Goal: Complete application form: Complete application form

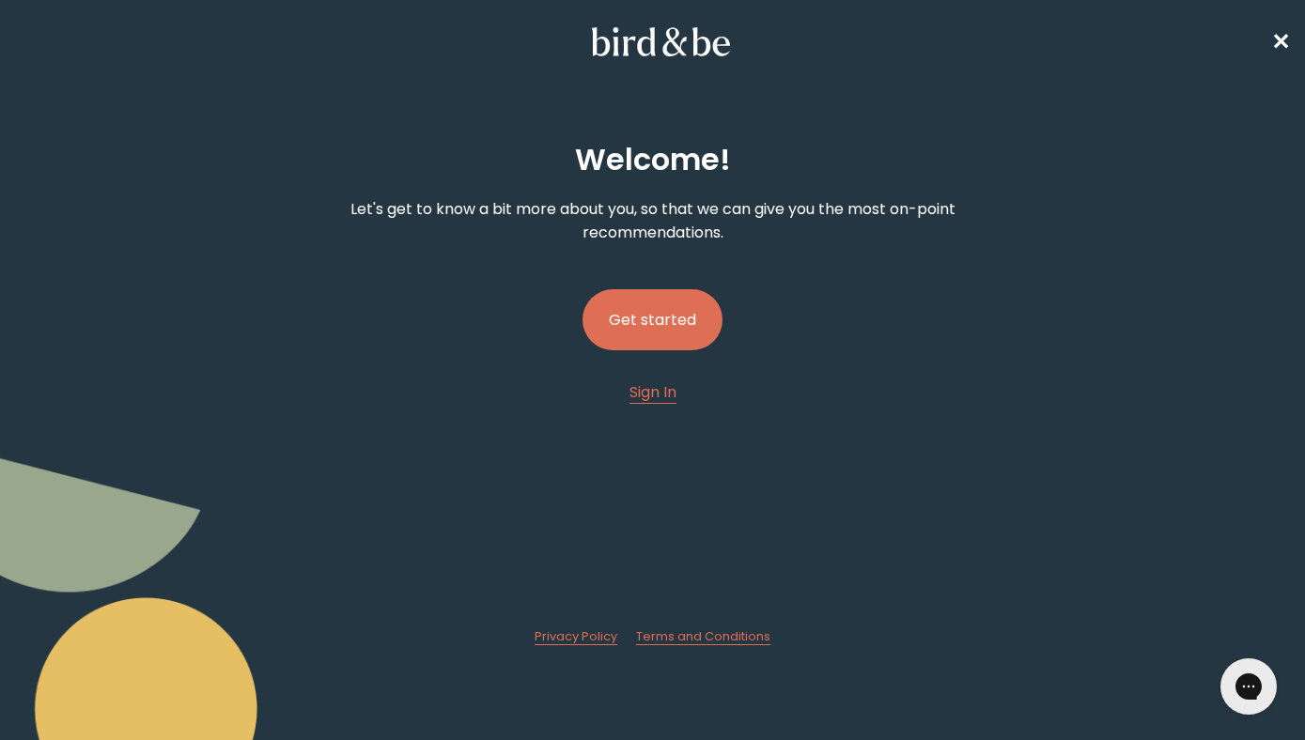
click at [665, 322] on button "Get started" at bounding box center [653, 319] width 140 height 61
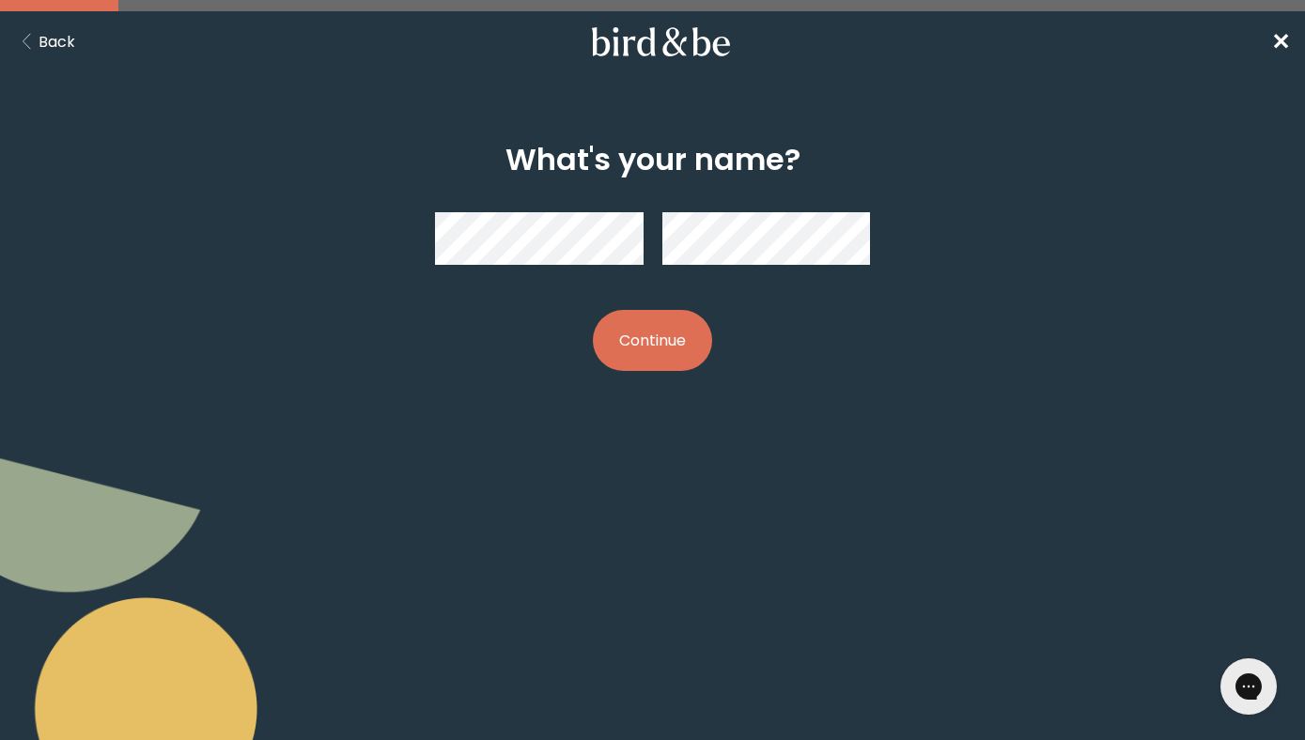
click at [623, 352] on button "Continue" at bounding box center [652, 340] width 119 height 61
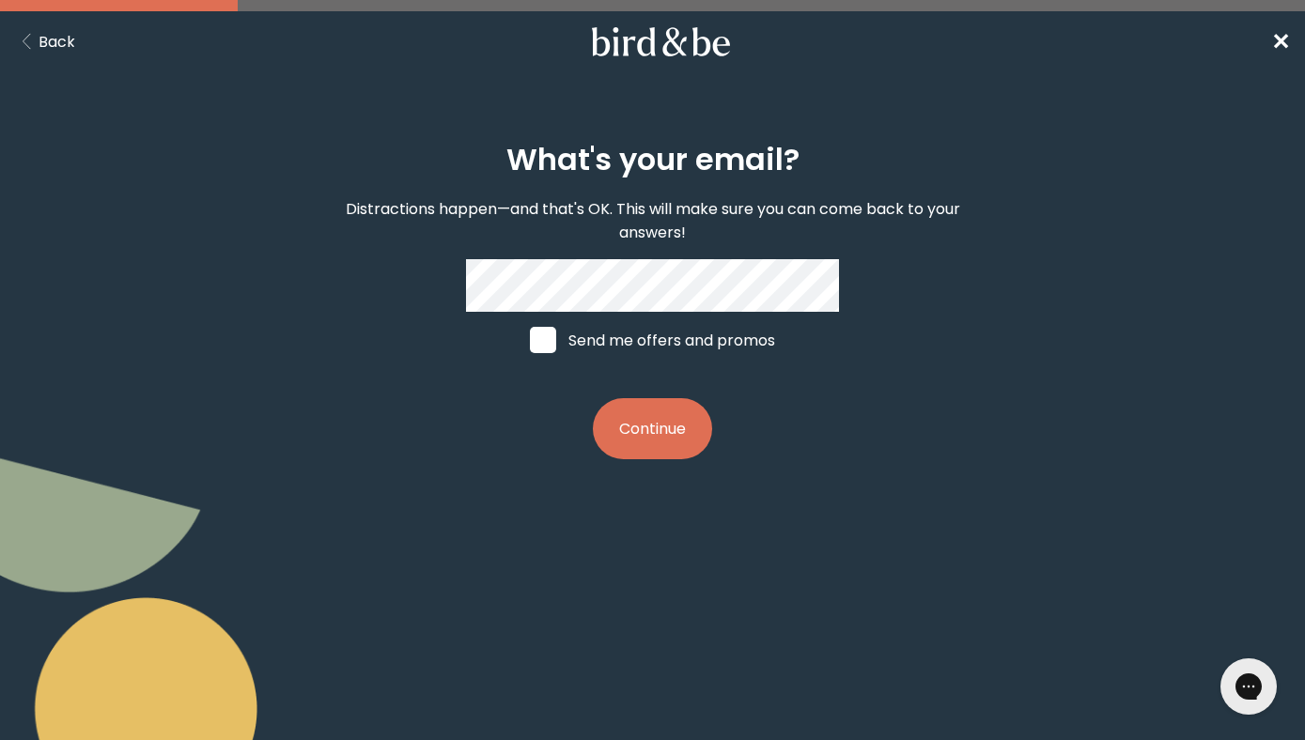
click at [566, 345] on label "Send me offers and promos" at bounding box center [652, 340] width 281 height 56
click at [530, 341] on input "Send me offers and promos" at bounding box center [529, 340] width 1 height 1
checkbox input "true"
click at [616, 418] on button "Continue" at bounding box center [652, 428] width 119 height 61
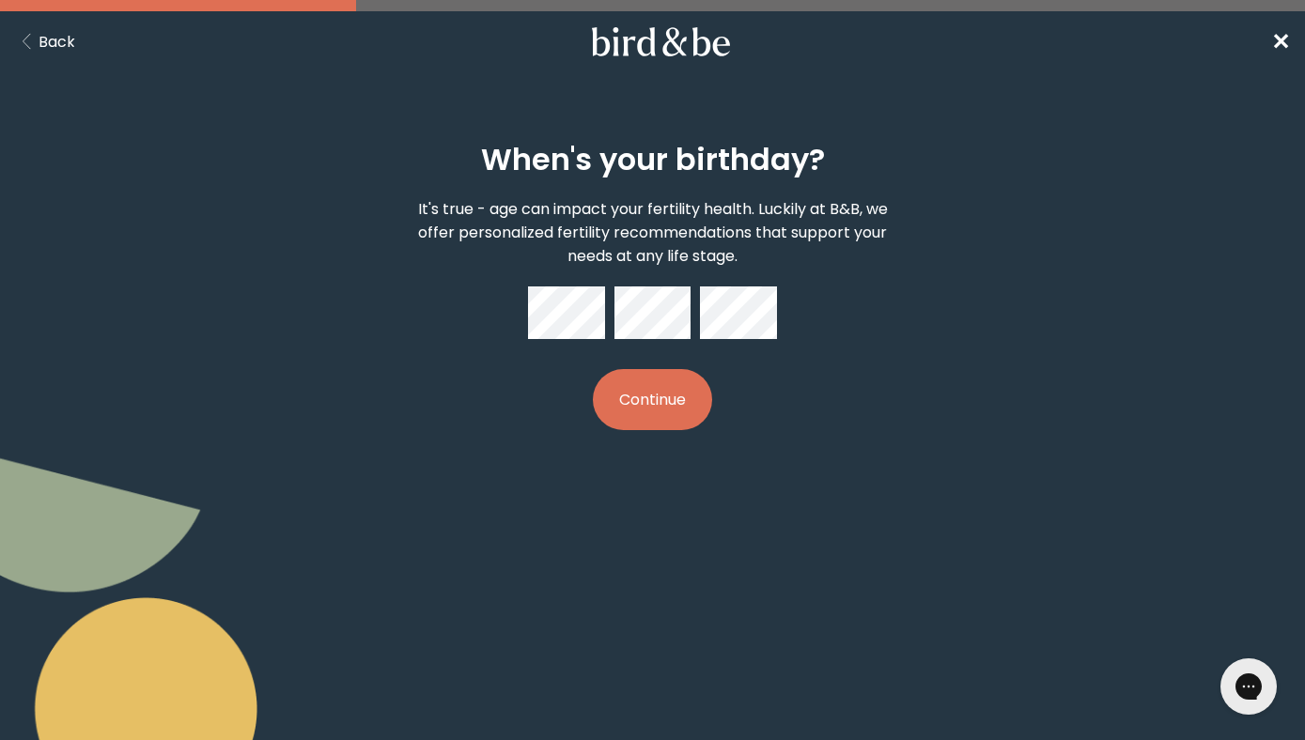
click at [635, 363] on div "When's your birthday? It's true - age can impact your fertility health. Luckily…" at bounding box center [652, 287] width 623 height 349
click at [631, 382] on button "Continue" at bounding box center [652, 399] width 119 height 61
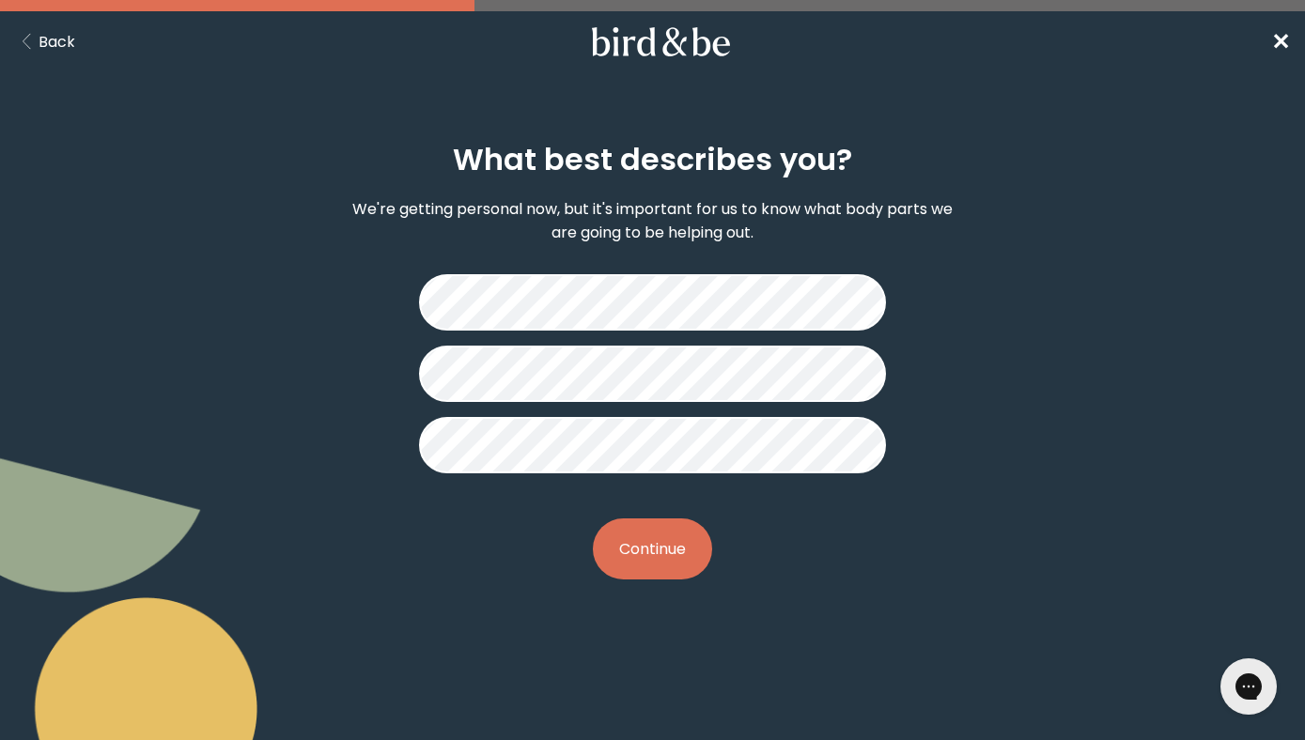
click at [676, 551] on button "Continue" at bounding box center [652, 549] width 119 height 61
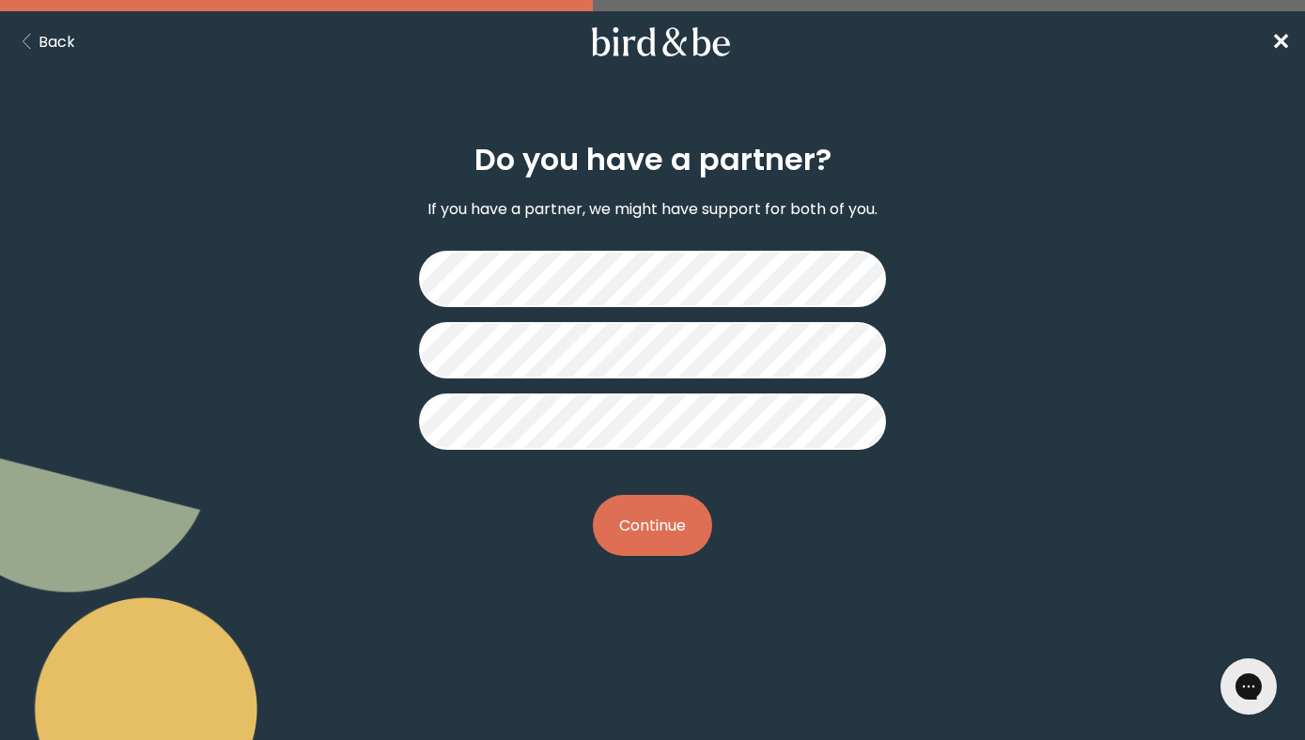
click at [649, 518] on button "Continue" at bounding box center [652, 525] width 119 height 61
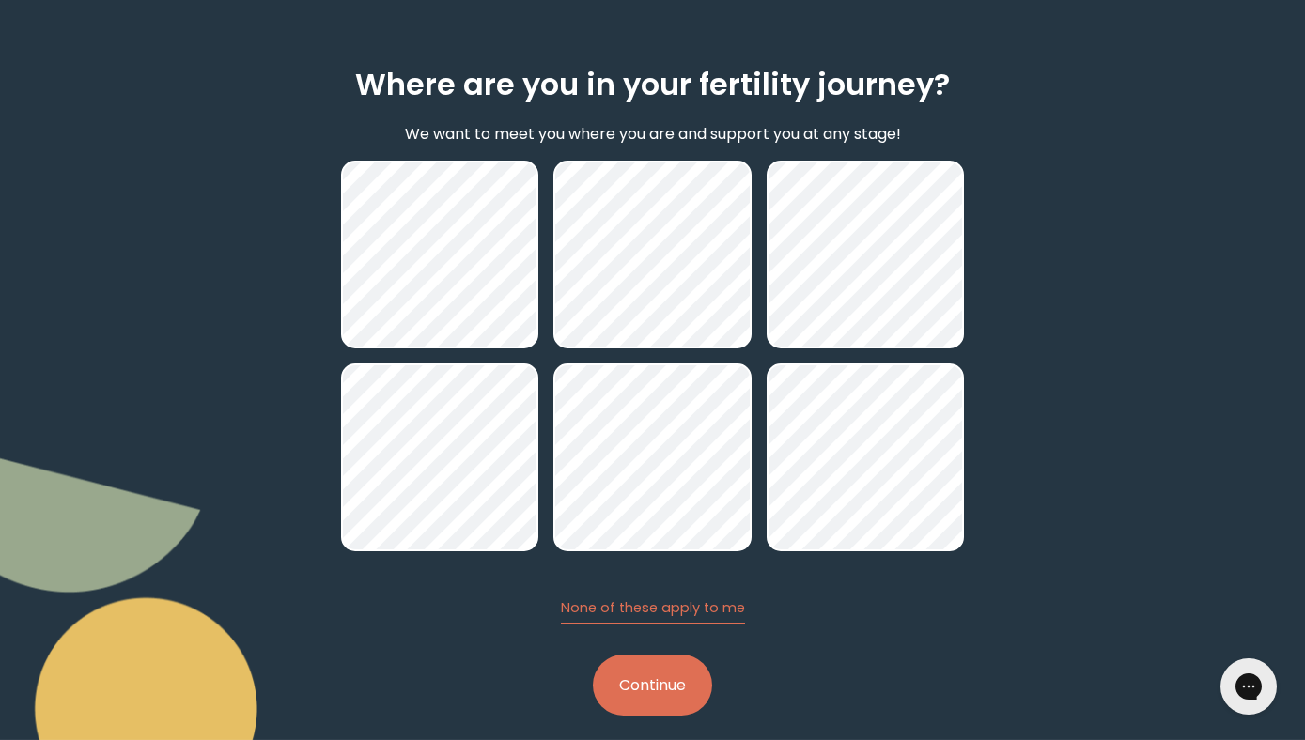
scroll to position [94, 0]
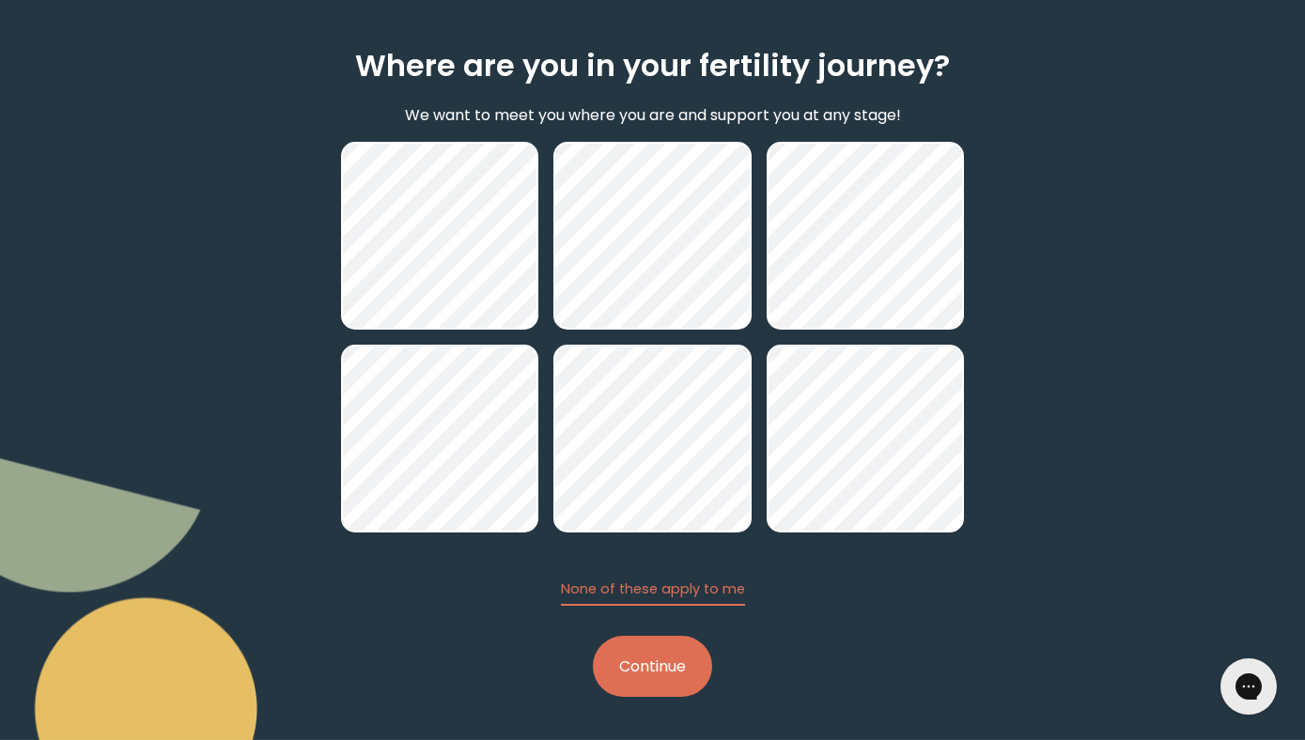
click at [635, 667] on button "Continue" at bounding box center [652, 666] width 119 height 61
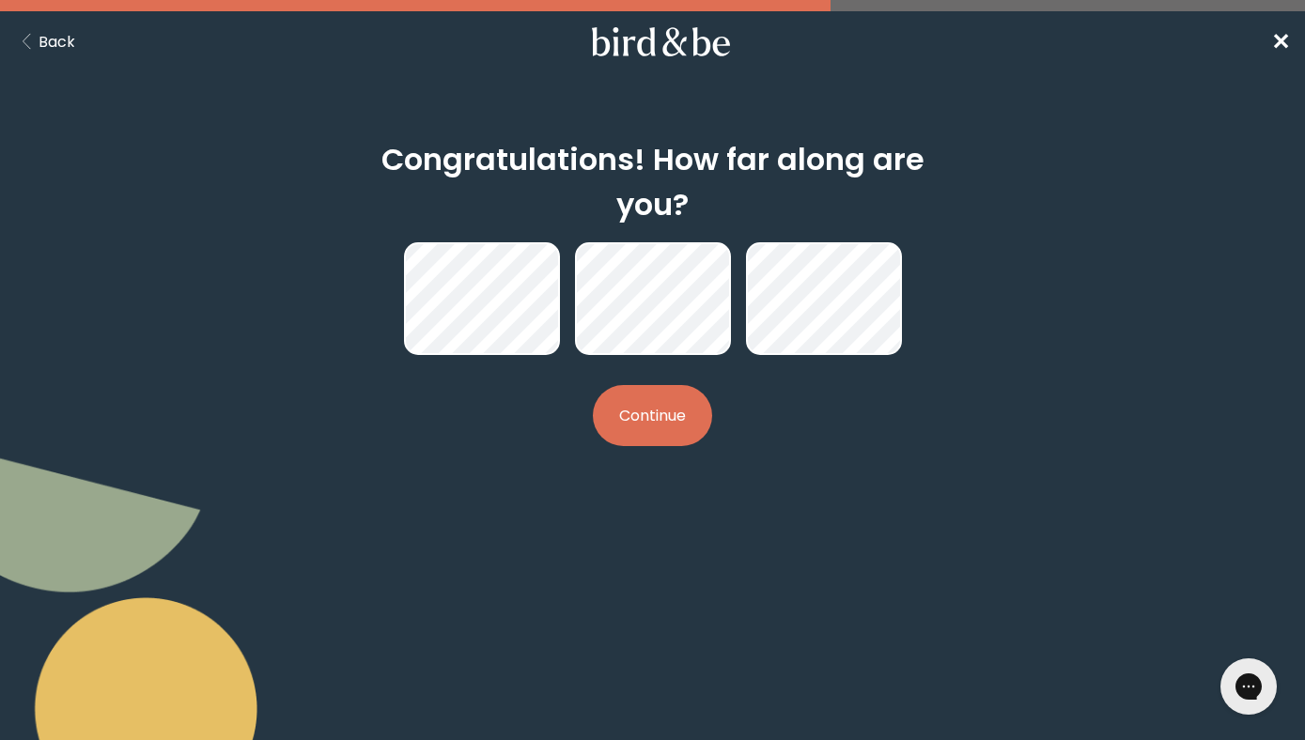
click at [671, 391] on button "Continue" at bounding box center [652, 415] width 119 height 61
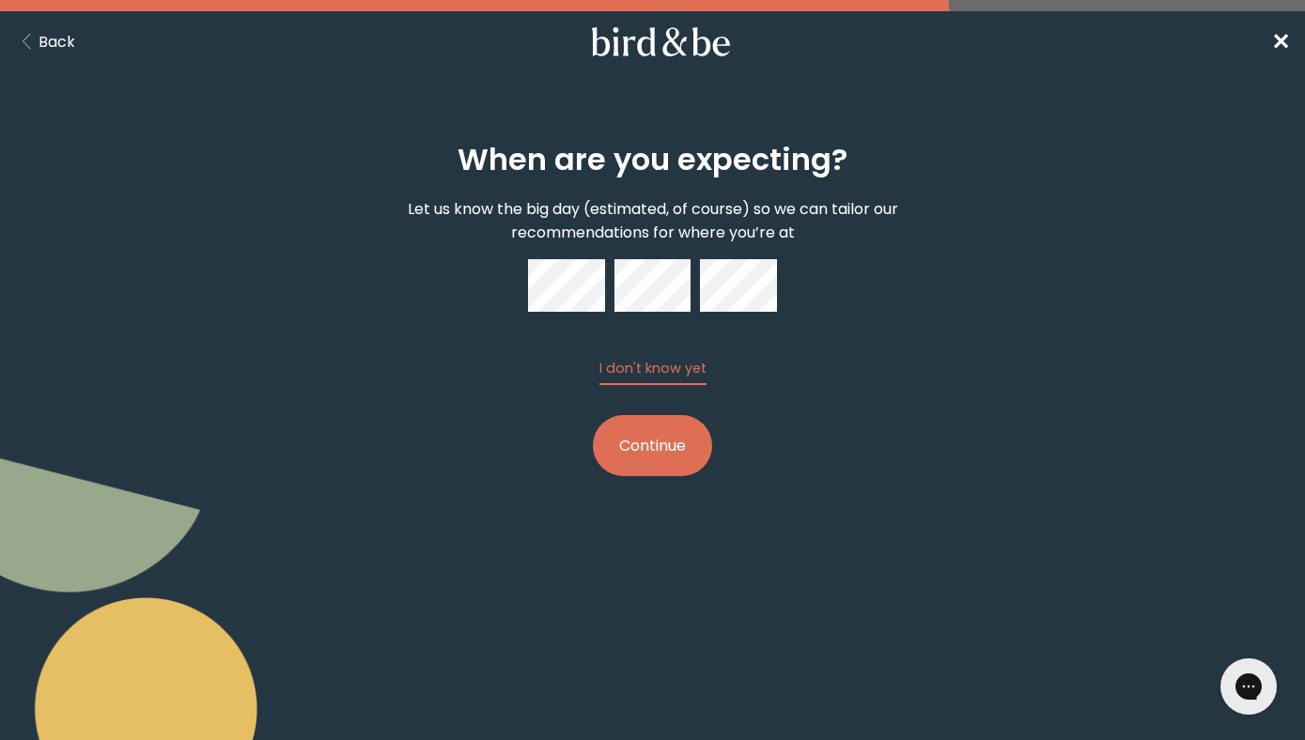
click at [629, 477] on div "When are you expecting? Let us know the big day (estimated, of course) so we ca…" at bounding box center [652, 310] width 623 height 395
click at [629, 455] on button "Continue" at bounding box center [652, 445] width 119 height 61
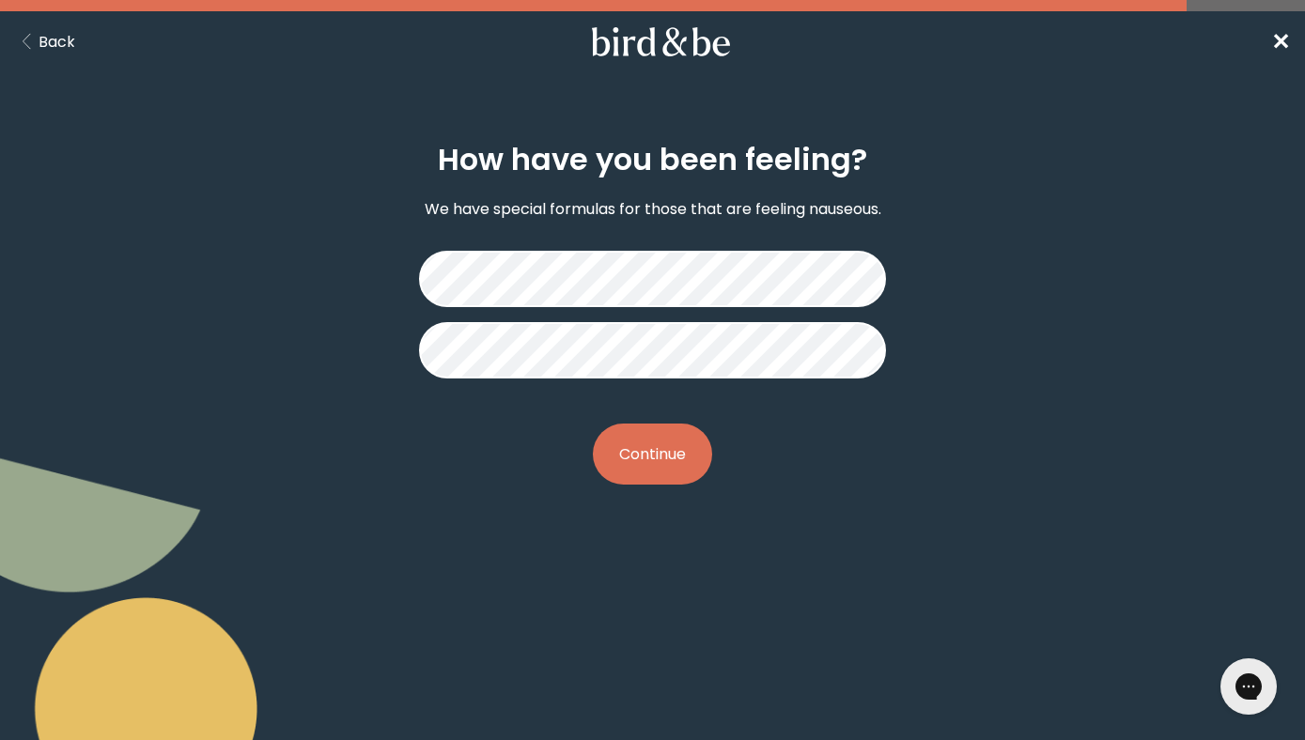
click at [630, 449] on button "Continue" at bounding box center [652, 454] width 119 height 61
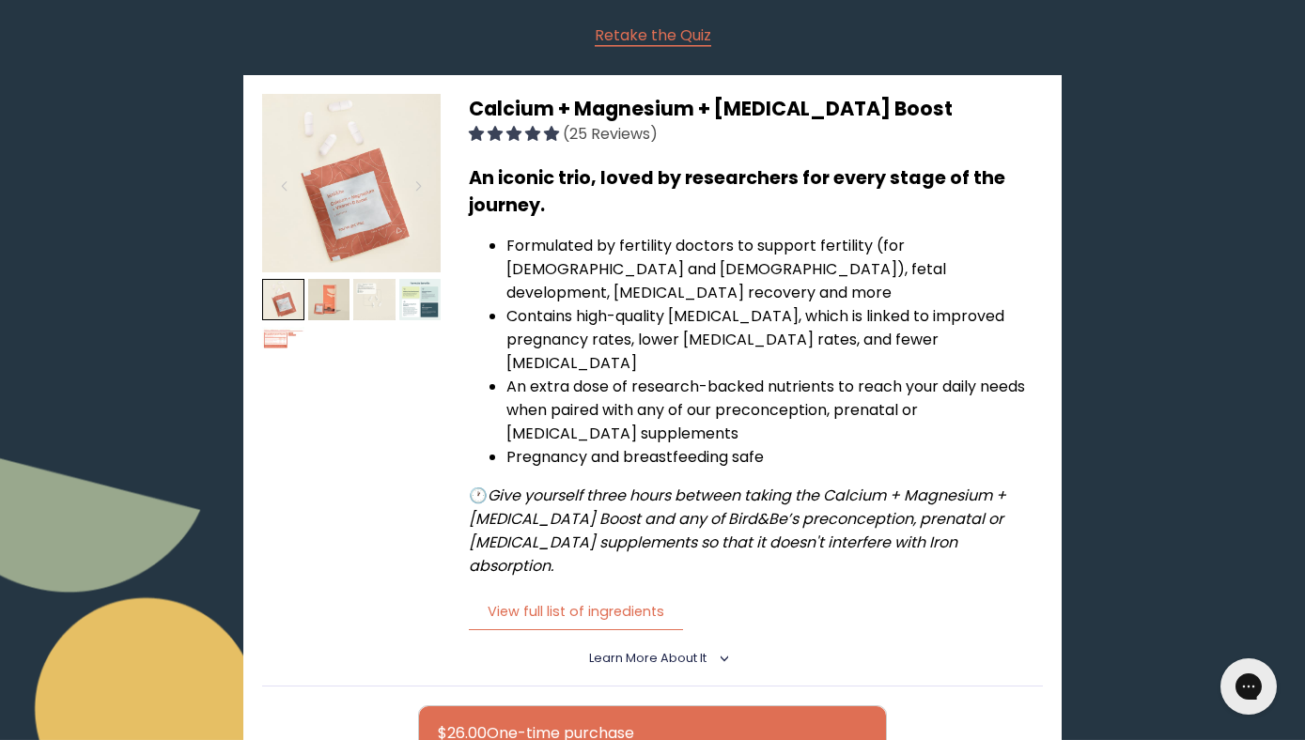
scroll to position [268, 0]
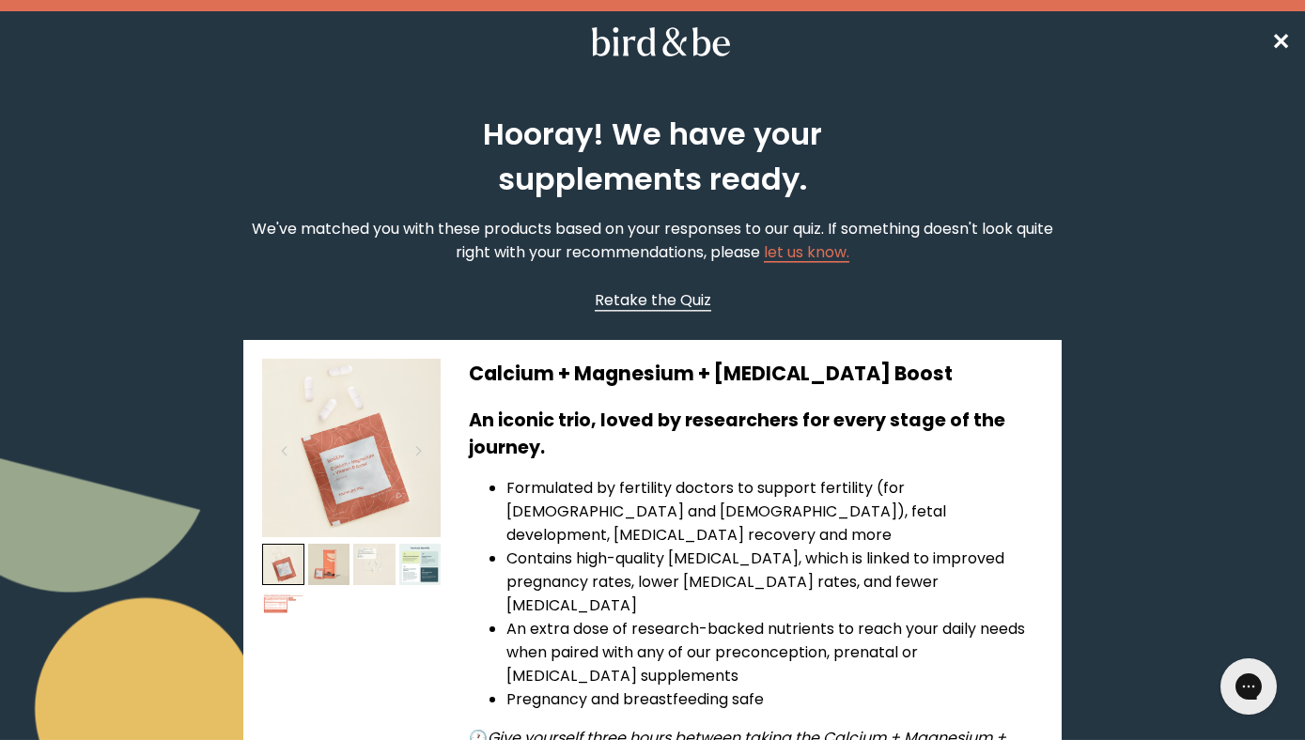
click at [669, 293] on span "Retake the Quiz" at bounding box center [653, 300] width 117 height 22
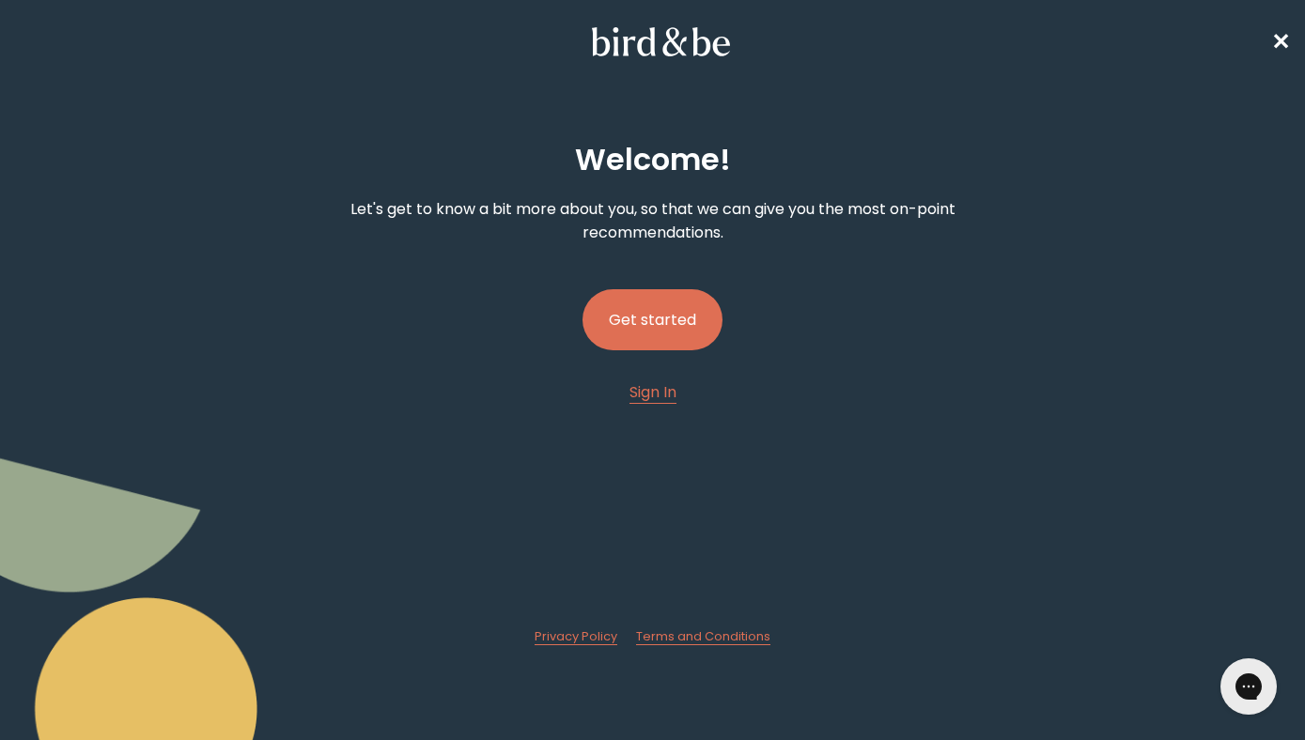
click at [664, 322] on button "Get started" at bounding box center [653, 319] width 140 height 61
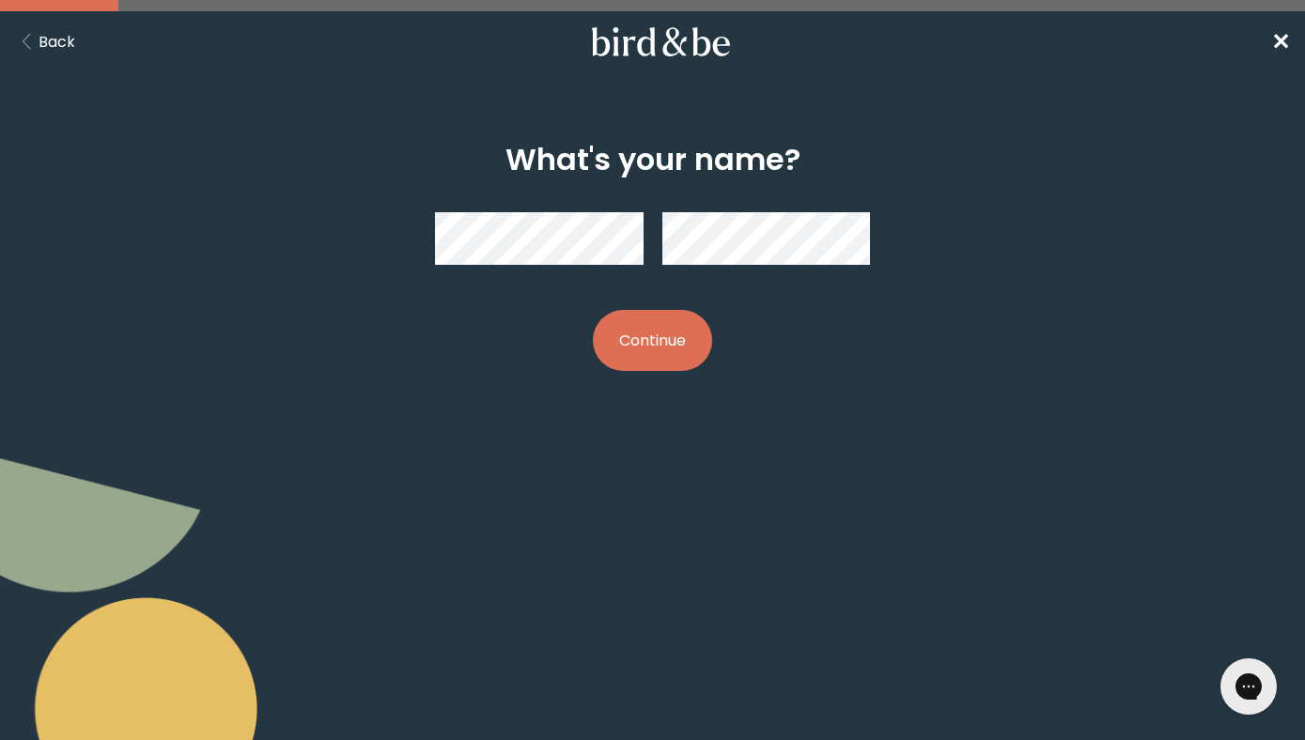
click at [633, 345] on button "Continue" at bounding box center [652, 340] width 119 height 61
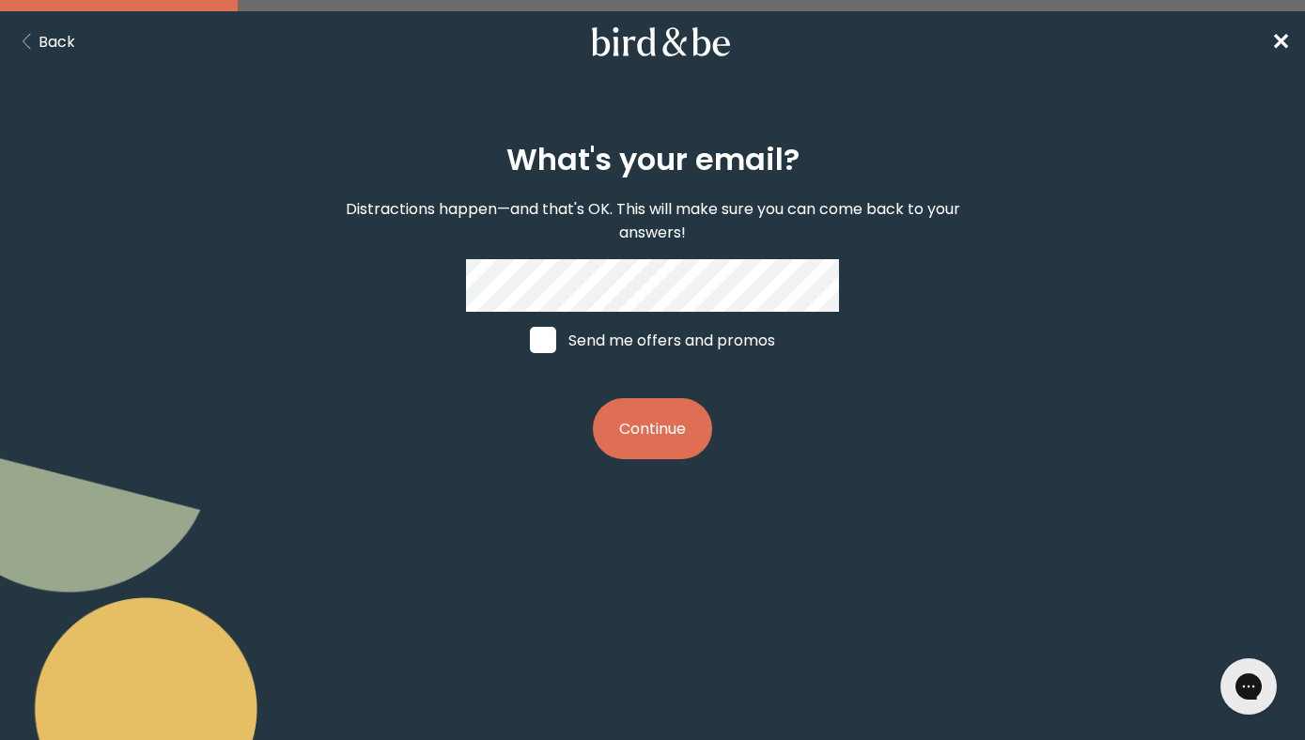
click at [647, 418] on button "Continue" at bounding box center [652, 428] width 119 height 61
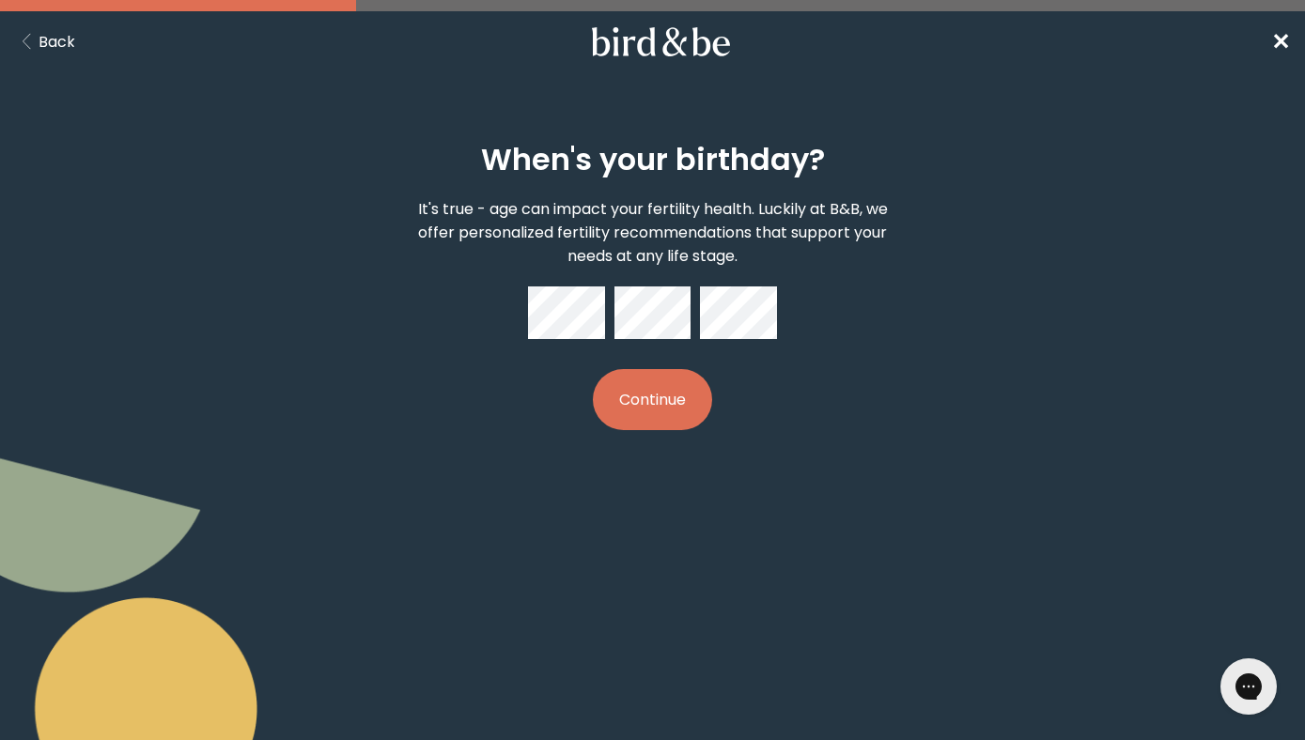
click at [661, 399] on button "Continue" at bounding box center [652, 399] width 119 height 61
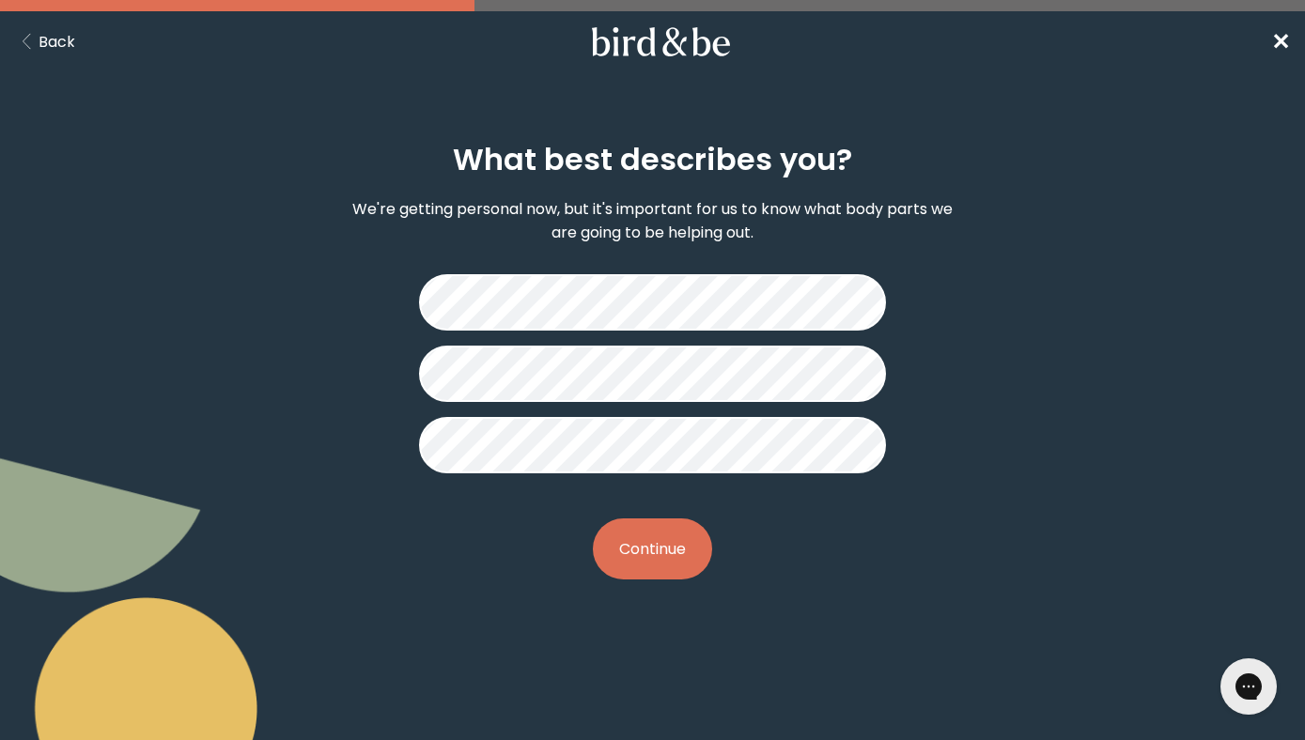
click at [655, 533] on button "Continue" at bounding box center [652, 549] width 119 height 61
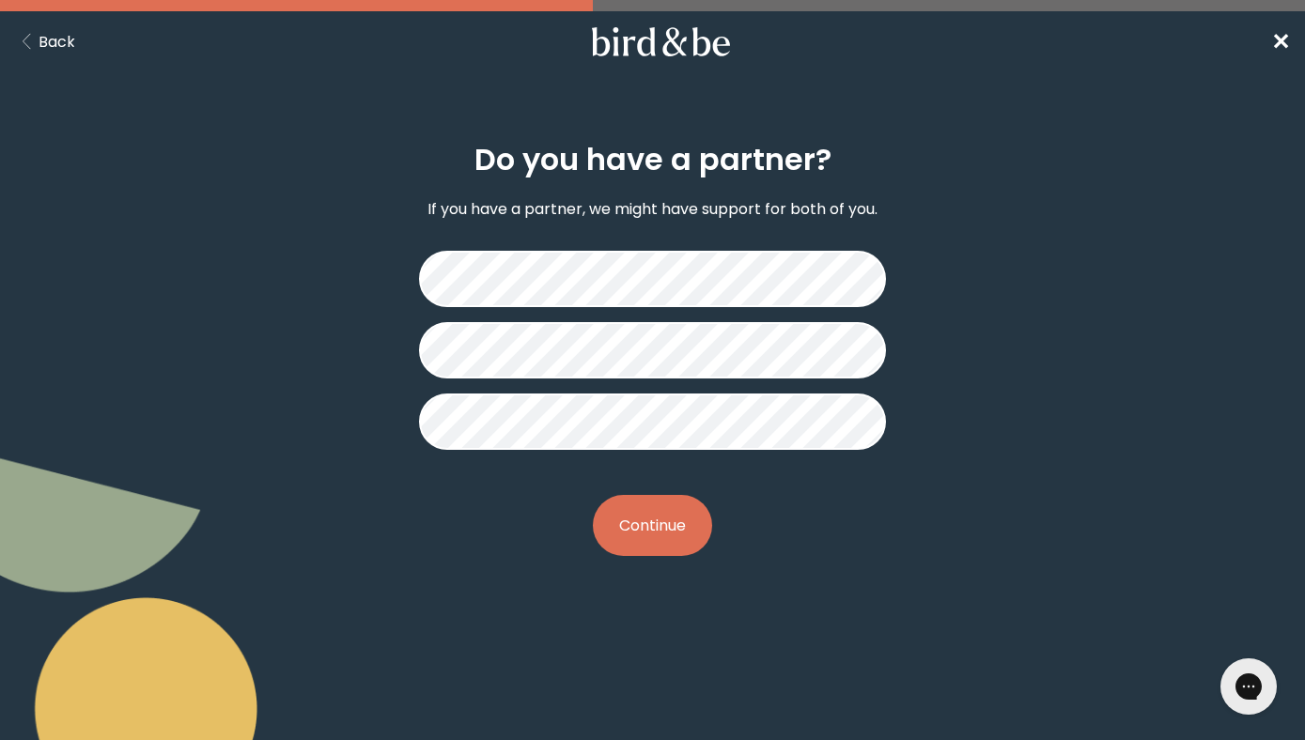
click at [655, 533] on button "Continue" at bounding box center [652, 525] width 119 height 61
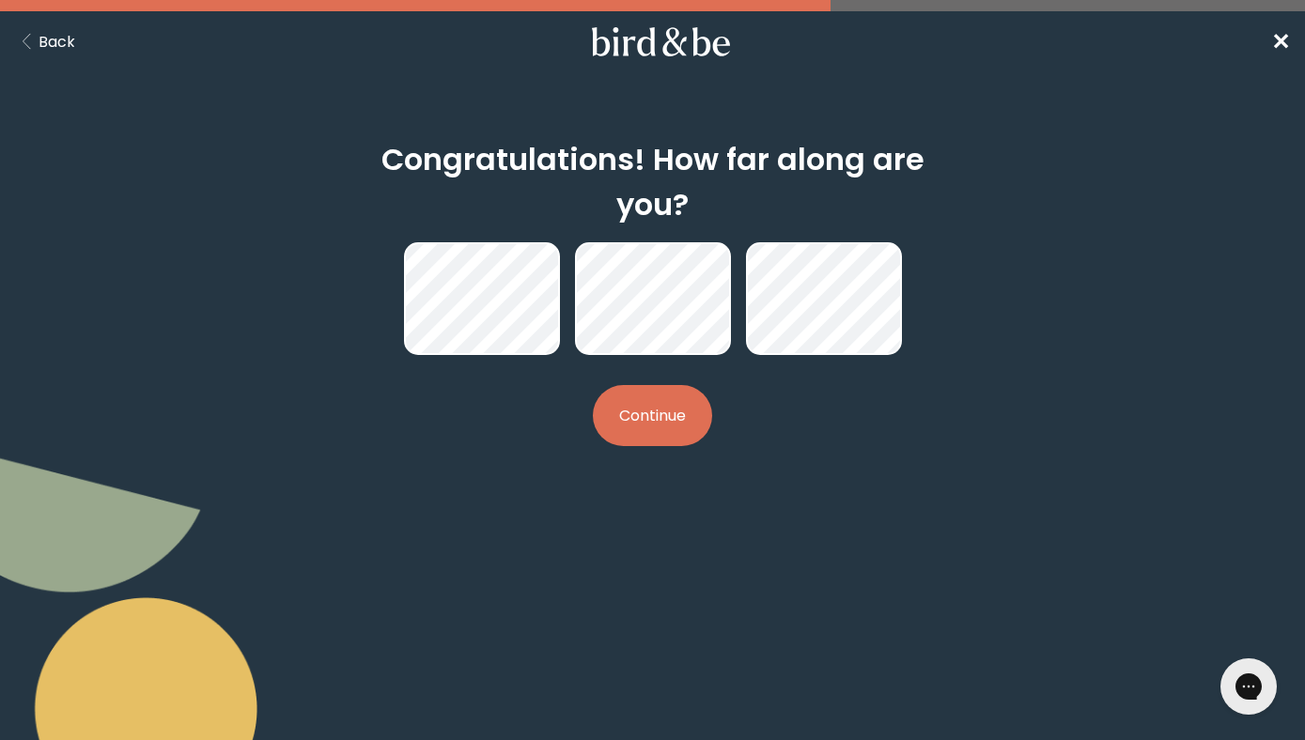
click at [657, 385] on button "Continue" at bounding box center [652, 415] width 119 height 61
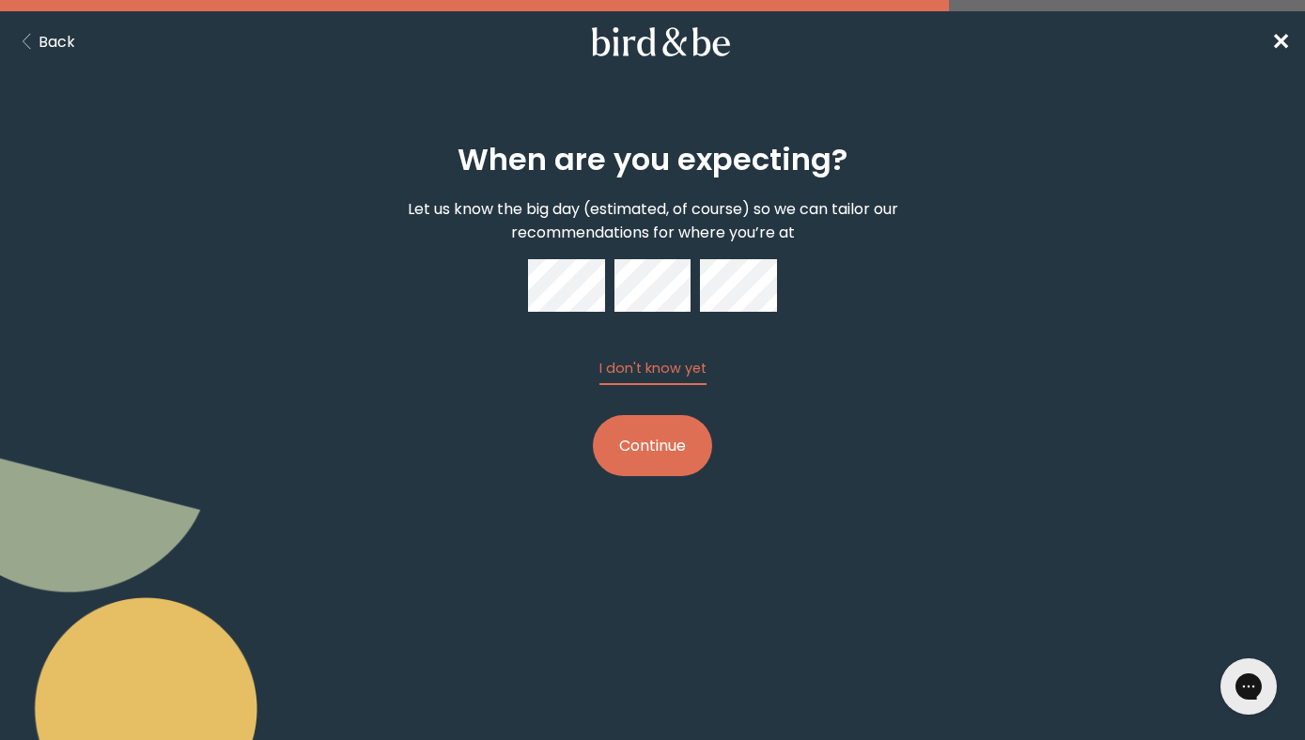
click at [649, 432] on button "Continue" at bounding box center [652, 445] width 119 height 61
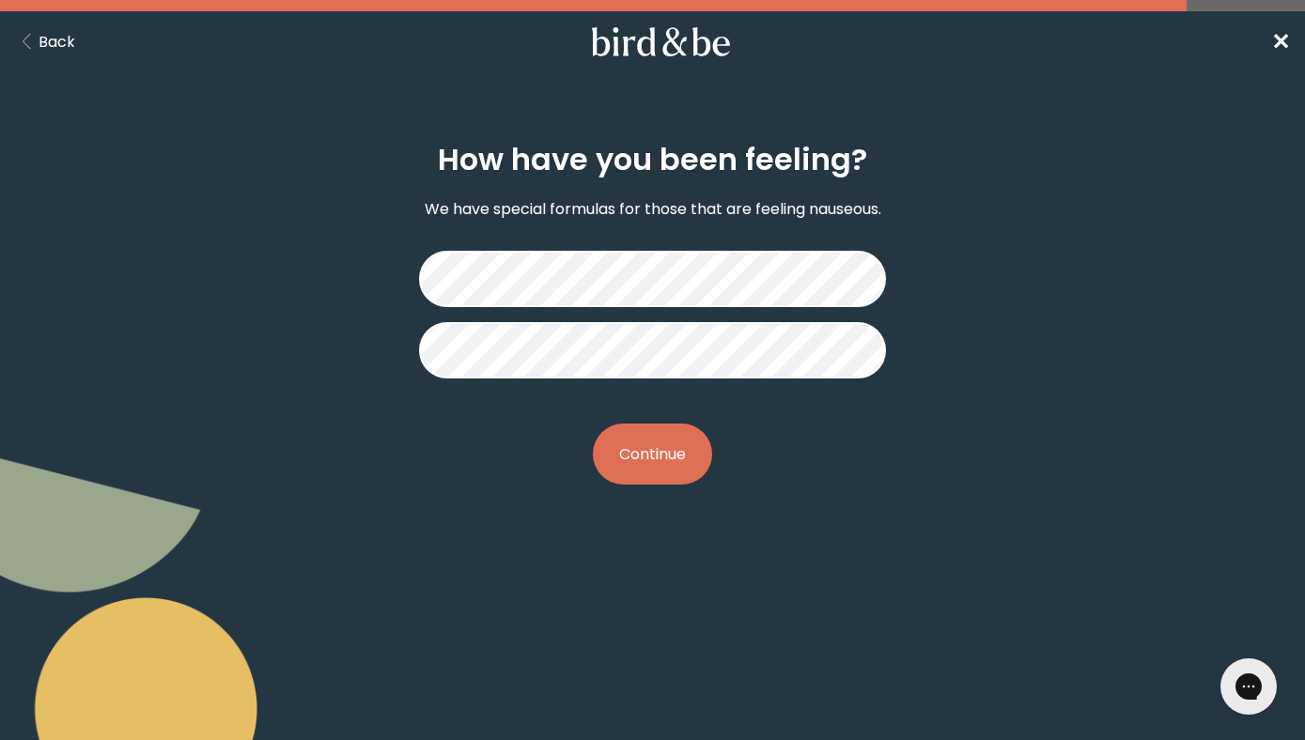
click at [659, 413] on div "How have you been feeling? We have special formulas for those that are feeling …" at bounding box center [652, 314] width 623 height 403
click at [654, 448] on button "Continue" at bounding box center [652, 454] width 119 height 61
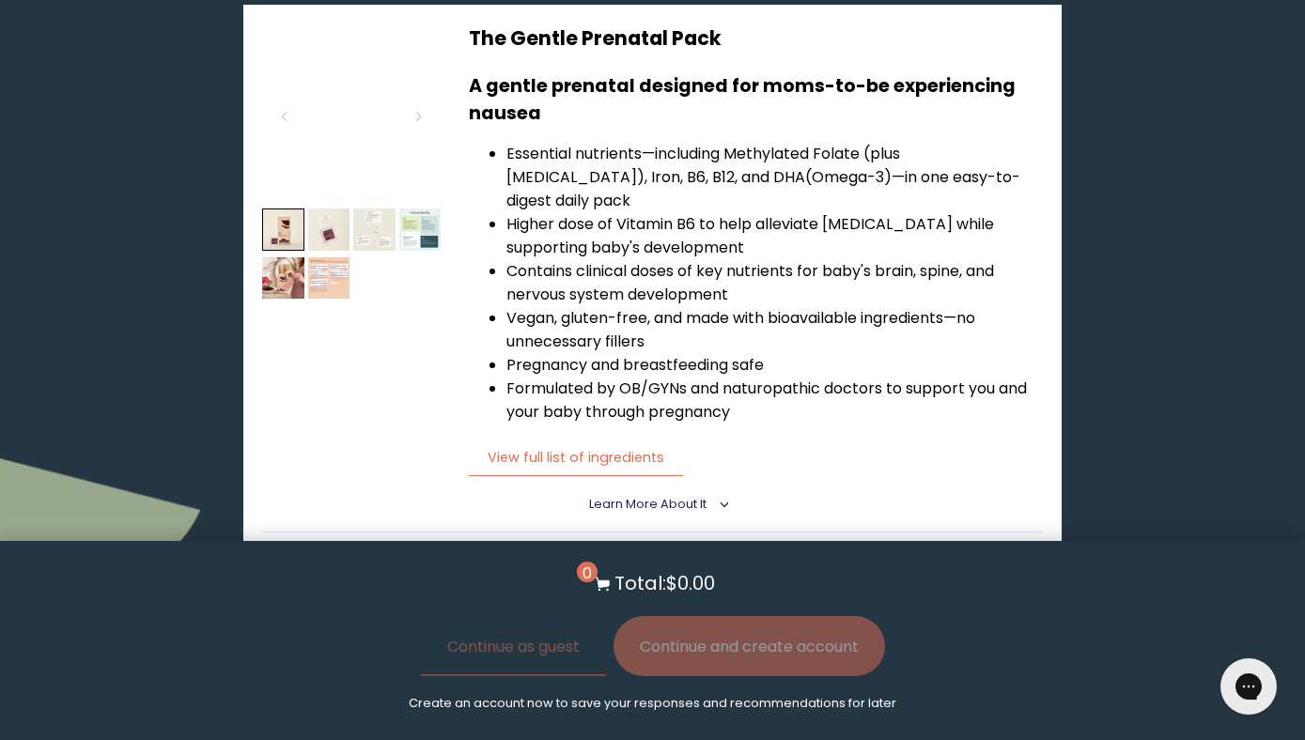
scroll to position [1208, 0]
